Goal: Communication & Community: Answer question/provide support

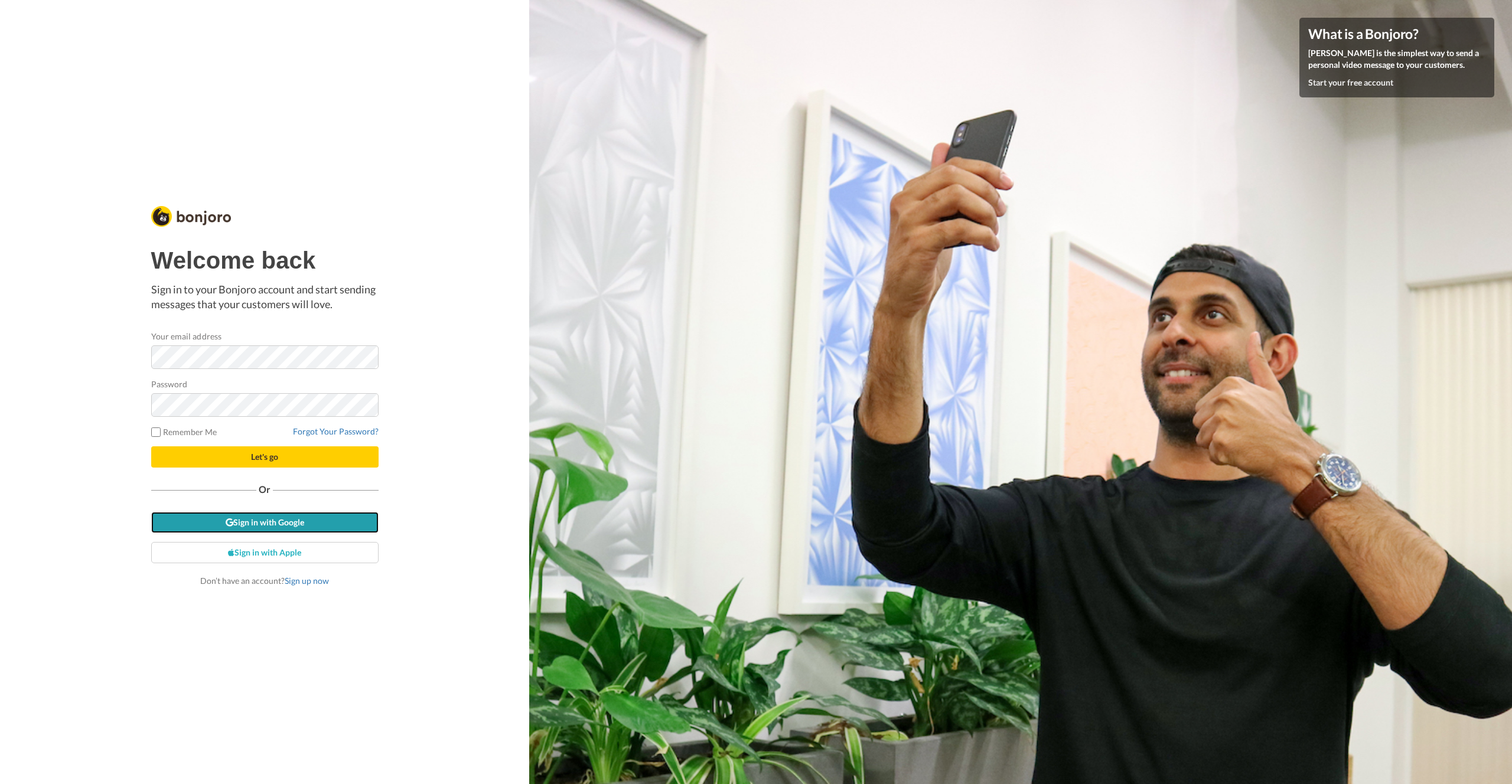
click at [260, 519] on link "Sign in with Google" at bounding box center [265, 522] width 227 height 21
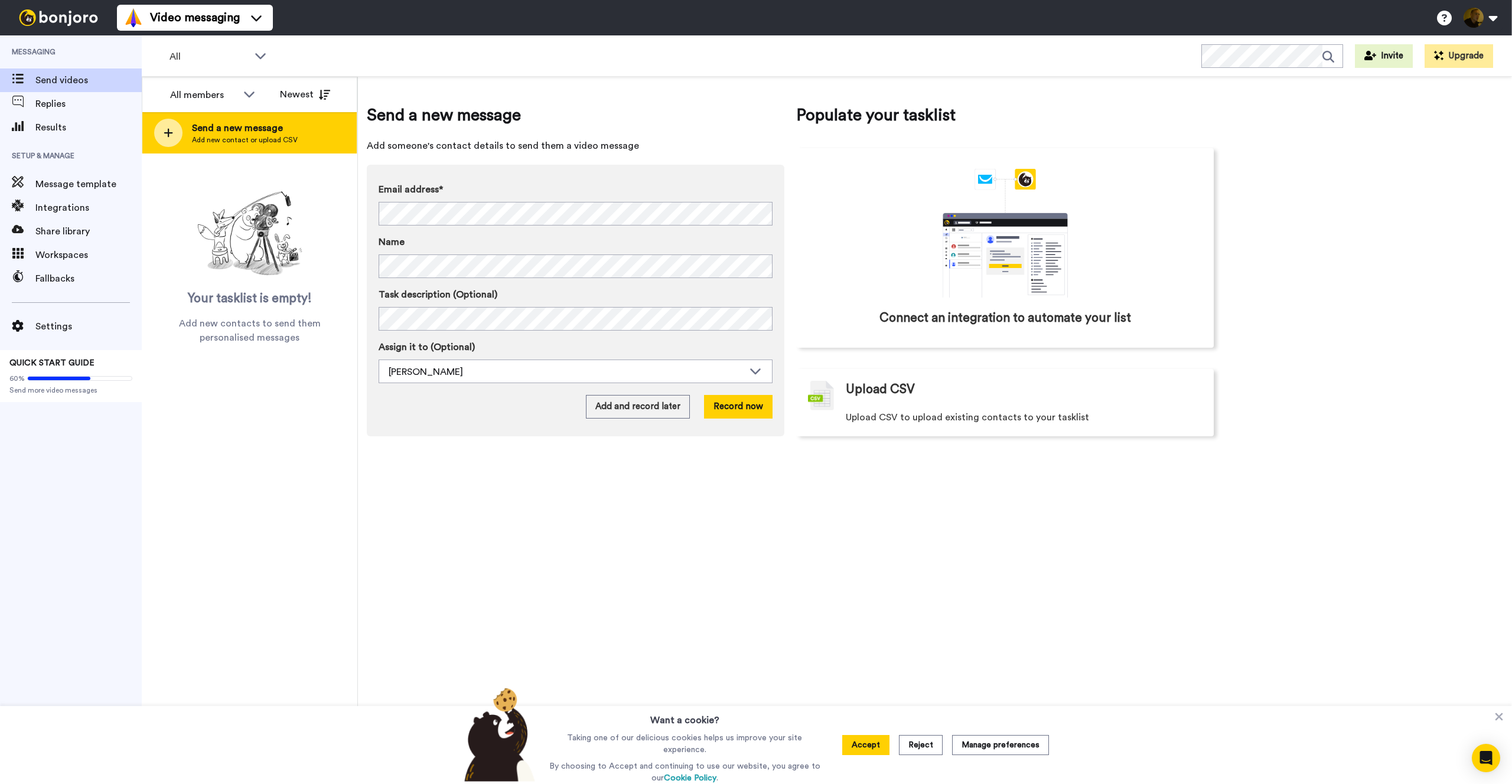
click at [237, 129] on span "Send a new message" at bounding box center [245, 128] width 106 height 14
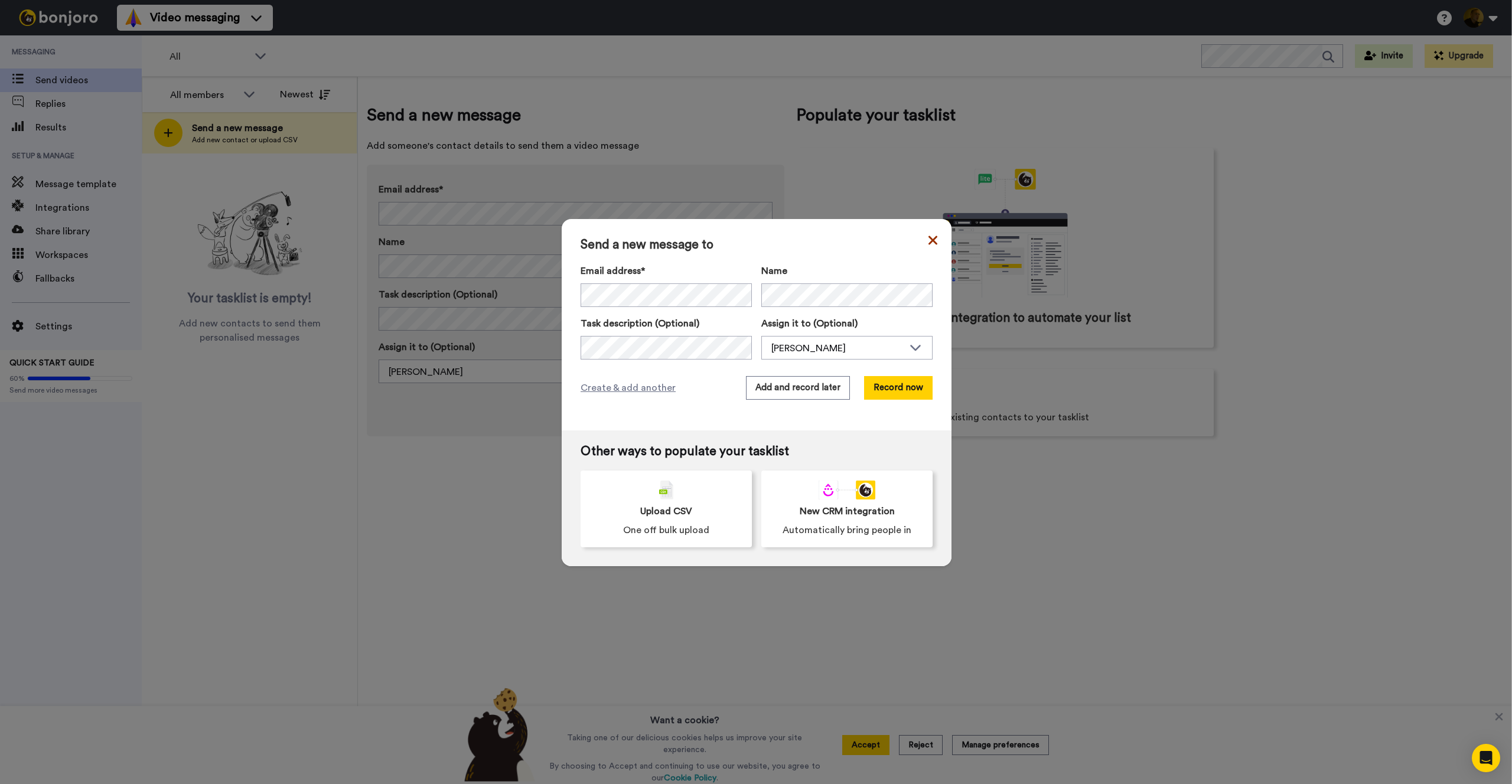
click at [928, 238] on icon at bounding box center [932, 240] width 9 height 9
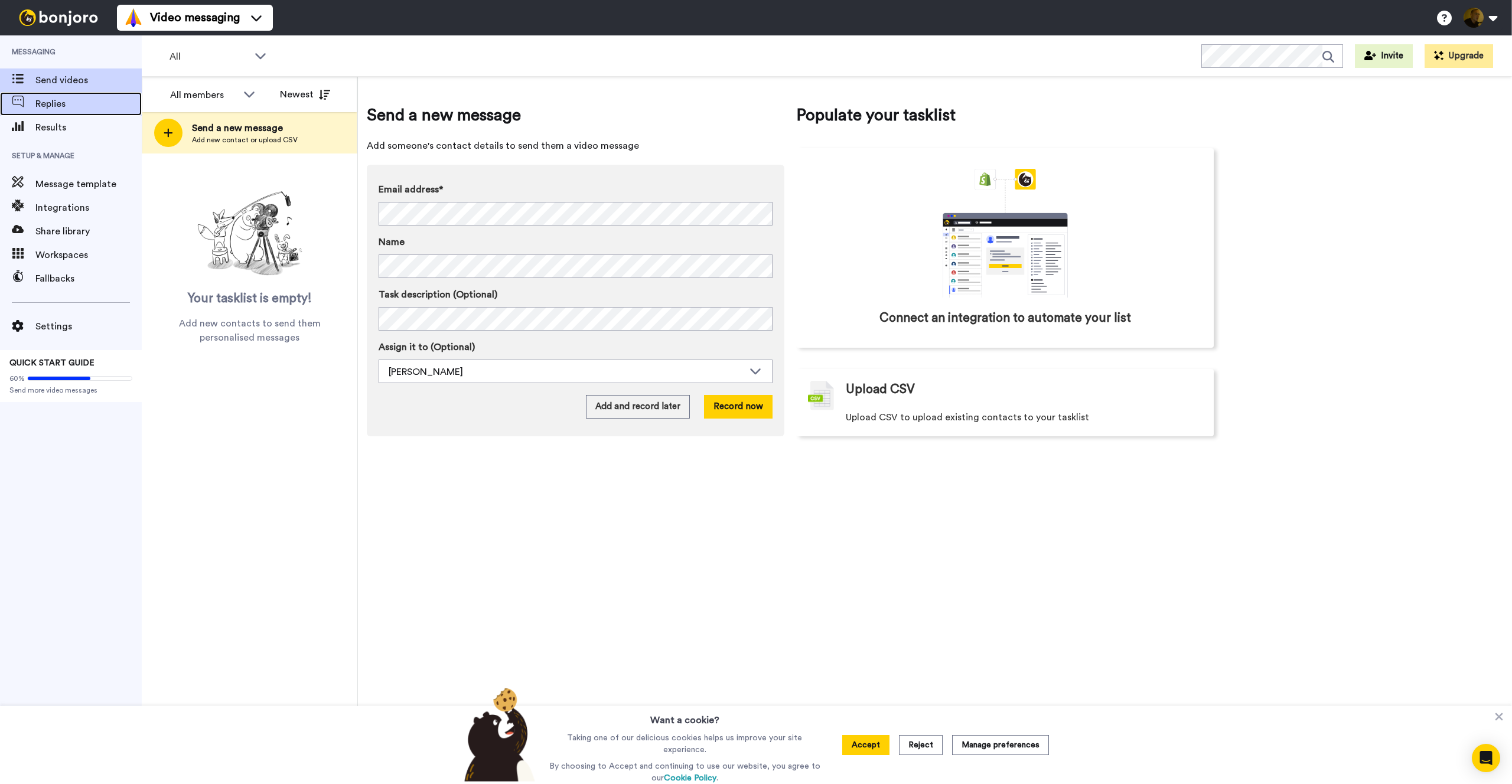
click at [61, 108] on span "Replies" at bounding box center [88, 104] width 106 height 14
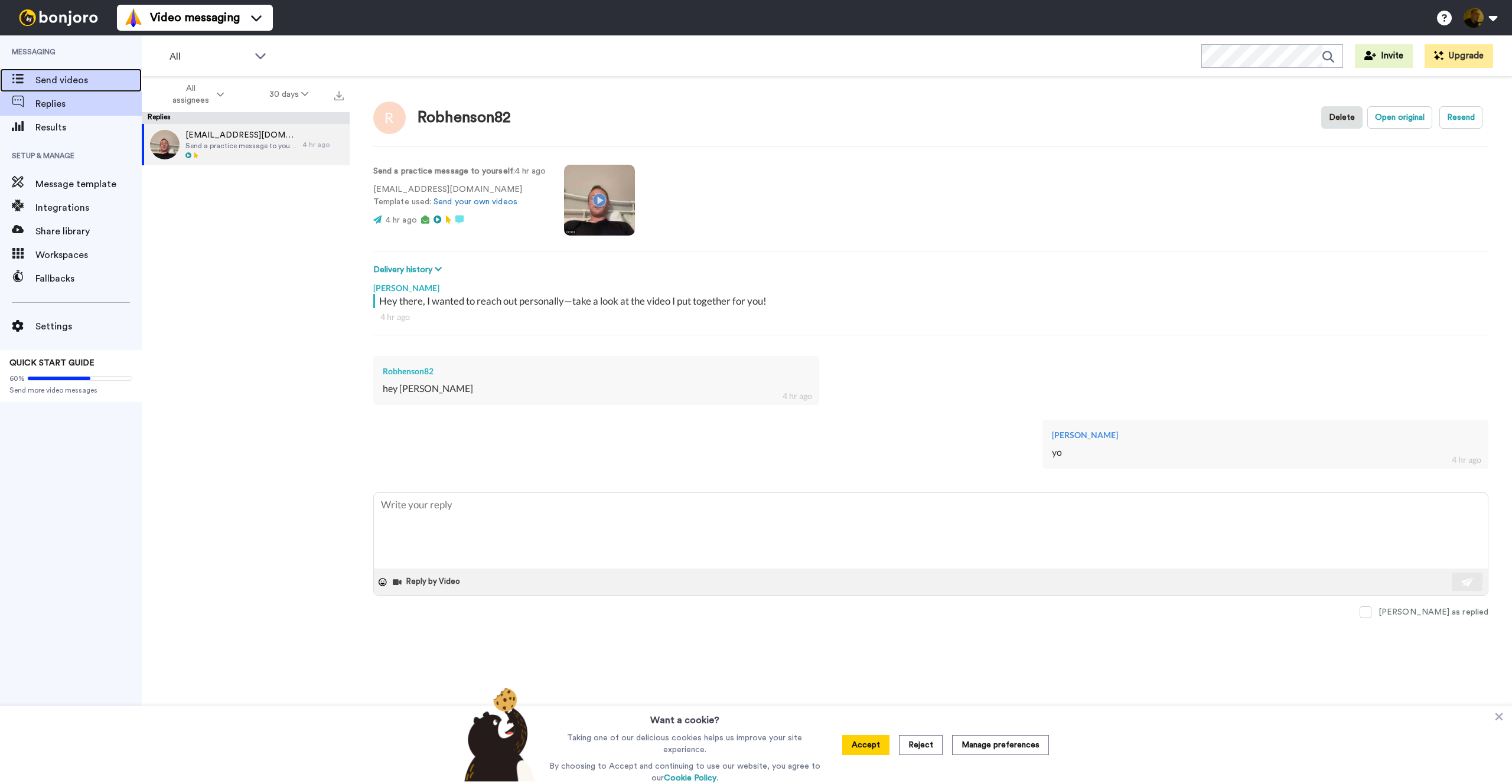
click at [70, 79] on span "Send videos" at bounding box center [88, 80] width 106 height 14
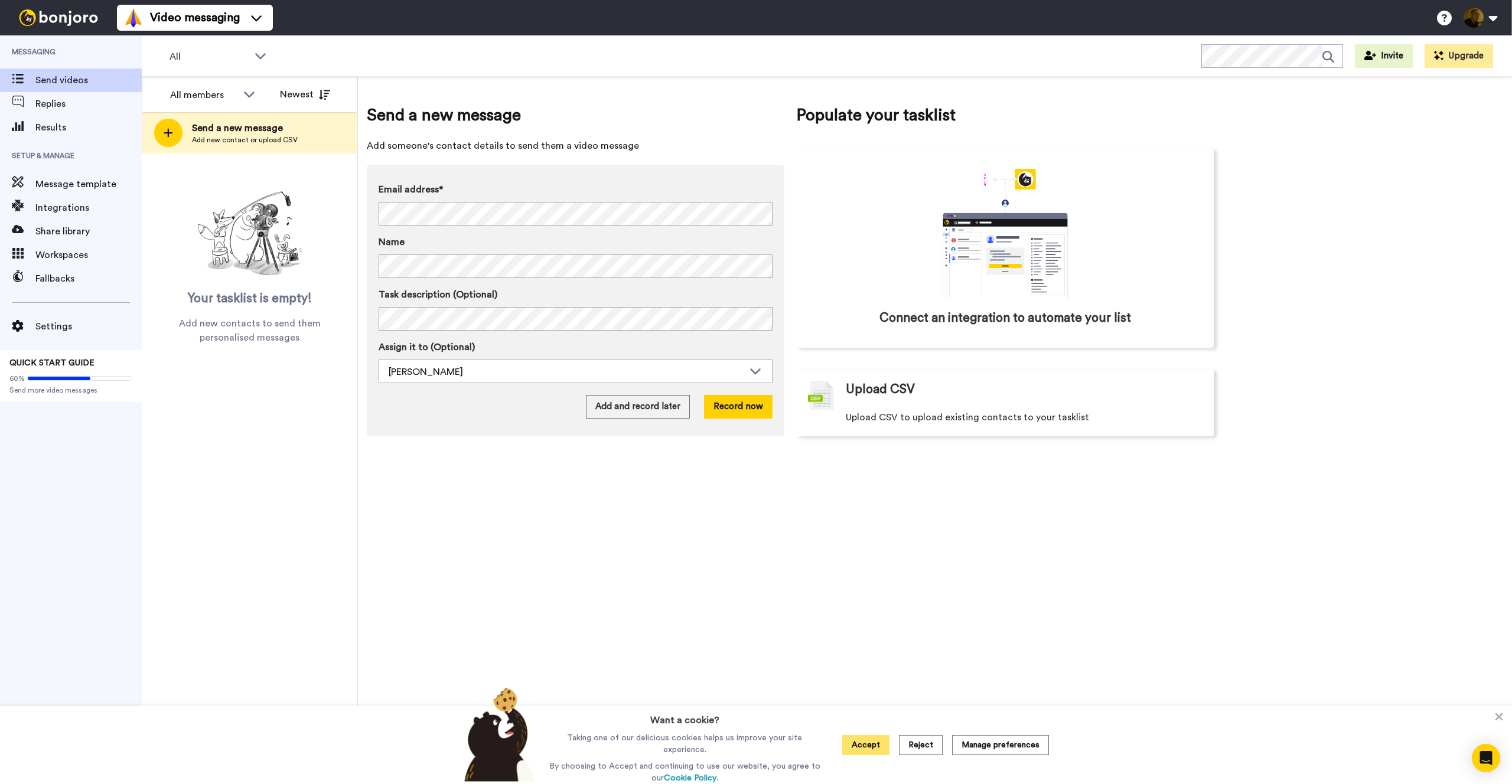
click at [864, 738] on button "Accept" at bounding box center [866, 745] width 47 height 20
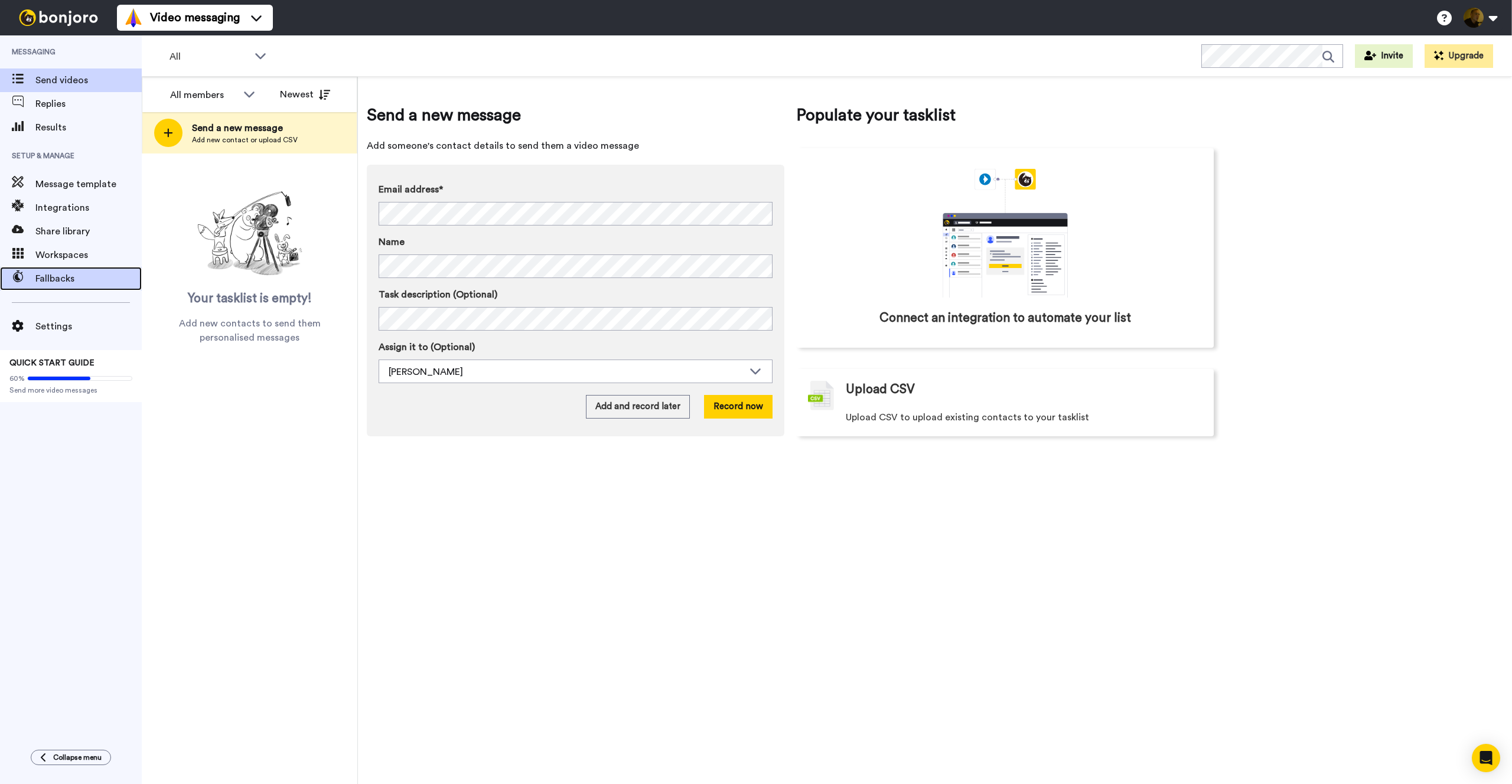
click at [56, 272] on span "Fallbacks" at bounding box center [88, 279] width 106 height 14
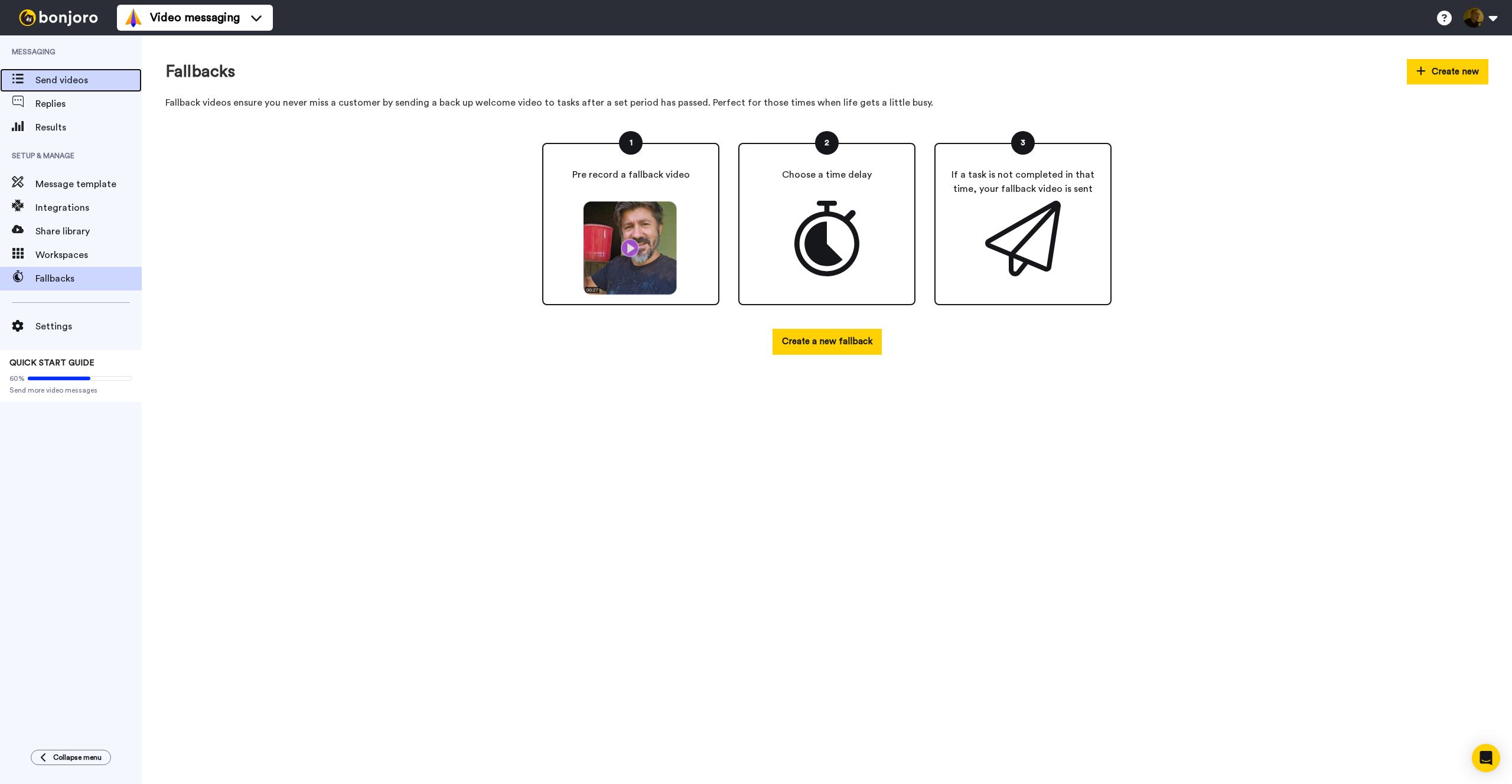
click at [66, 84] on span "Send videos" at bounding box center [88, 80] width 106 height 14
